Goal: Task Accomplishment & Management: Use online tool/utility

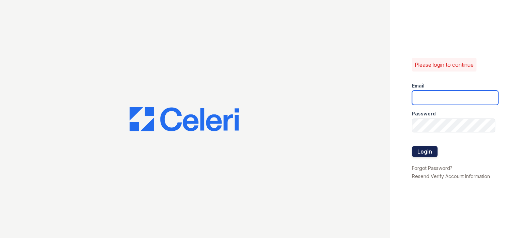
type input "[EMAIL_ADDRESS][DOMAIN_NAME]"
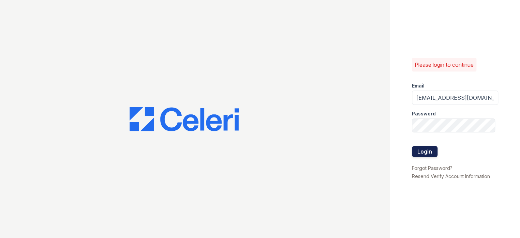
click at [425, 152] on button "Login" at bounding box center [425, 151] width 26 height 11
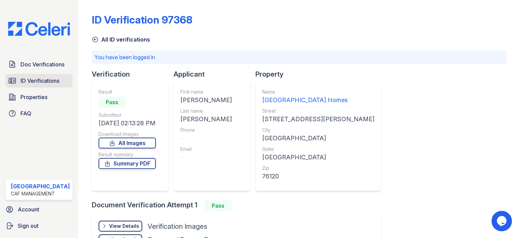
click at [35, 81] on span "ID Verifications" at bounding box center [39, 81] width 39 height 8
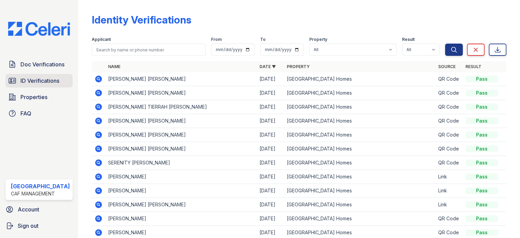
click at [49, 80] on span "ID Verifications" at bounding box center [39, 81] width 39 height 8
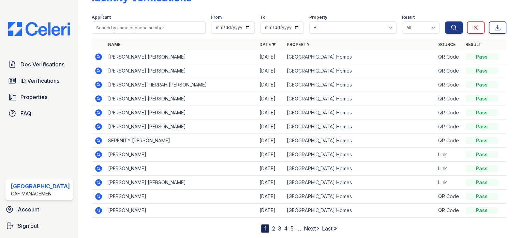
scroll to position [34, 0]
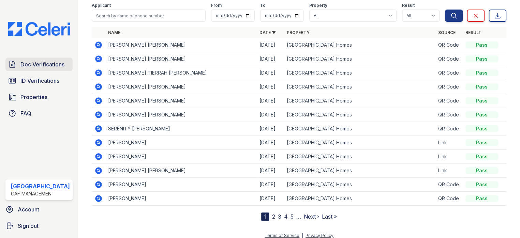
click at [49, 66] on span "Doc Verifications" at bounding box center [42, 64] width 44 height 8
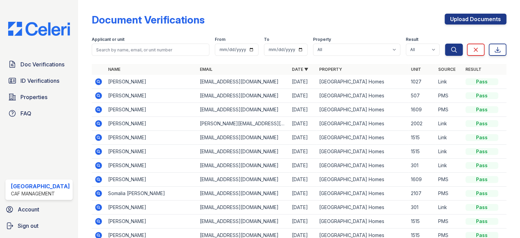
click at [44, 79] on span "ID Verifications" at bounding box center [39, 81] width 39 height 8
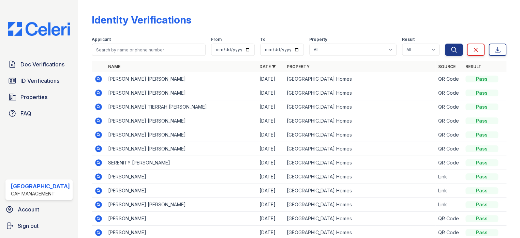
click at [95, 78] on icon at bounding box center [98, 79] width 8 height 8
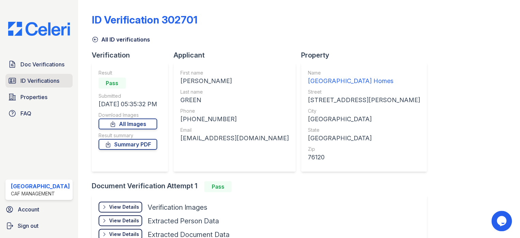
click at [23, 80] on span "ID Verifications" at bounding box center [39, 81] width 39 height 8
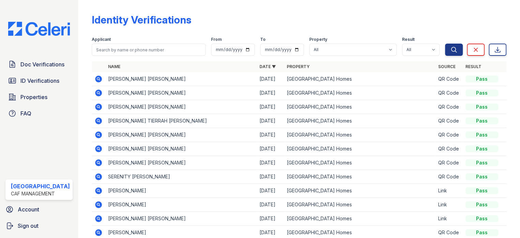
click at [95, 77] on icon at bounding box center [98, 79] width 7 height 7
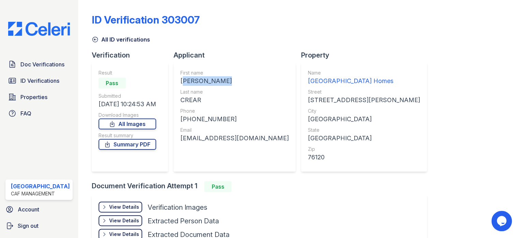
drag, startPoint x: 179, startPoint y: 79, endPoint x: 229, endPoint y: 79, distance: 50.1
click at [229, 79] on div "KEVIN DERAND" at bounding box center [234, 81] width 108 height 10
copy div "KEVIN DERAND"
drag, startPoint x: 184, startPoint y: 98, endPoint x: 199, endPoint y: 99, distance: 15.0
click at [199, 99] on div "First name KEVIN DERAND Last name CREAR Phone +12145988075 Email kevincrear89@g…" at bounding box center [235, 117] width 122 height 109
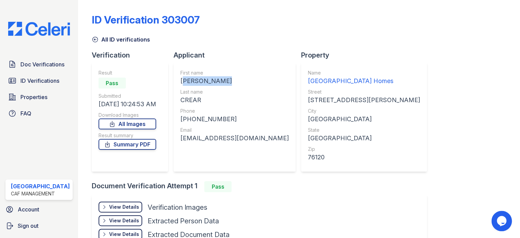
copy div "CREAR"
drag, startPoint x: 177, startPoint y: 118, endPoint x: 210, endPoint y: 121, distance: 33.5
click at [239, 117] on div "First name KEVIN DERAND Last name CREAR Phone +12145988075 Email kevincrear89@g…" at bounding box center [235, 117] width 122 height 109
copy div "+12145988075"
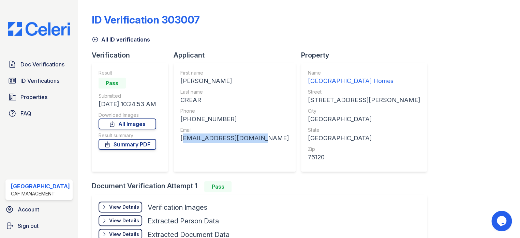
drag, startPoint x: 176, startPoint y: 137, endPoint x: 246, endPoint y: 140, distance: 70.3
click at [251, 139] on div "First name KEVIN DERAND Last name CREAR Phone +12145988075 Email kevincrear89@g…" at bounding box center [235, 117] width 122 height 109
copy div "kevincrear89@gmail.com"
